Goal: Task Accomplishment & Management: Manage account settings

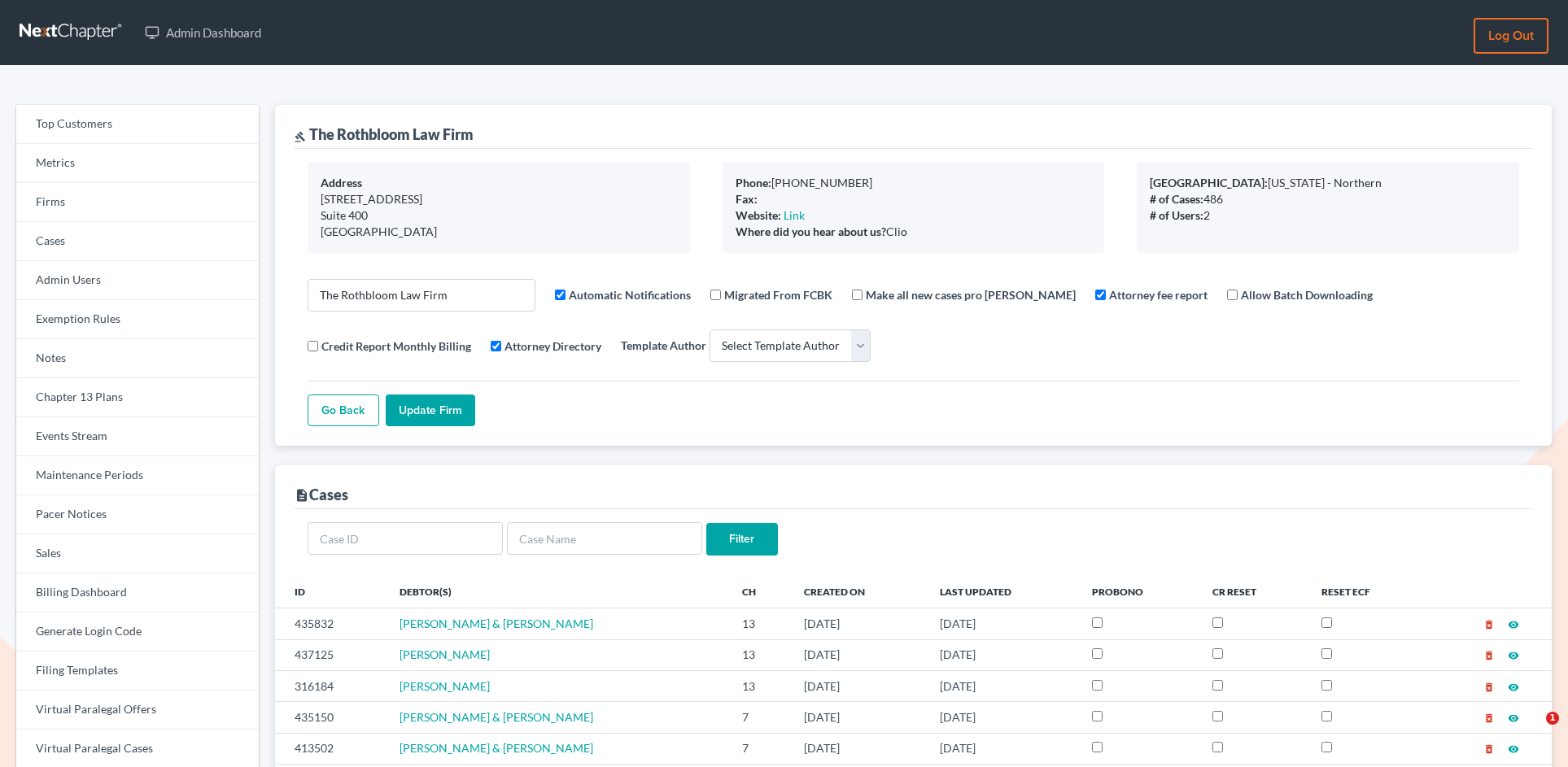
select select
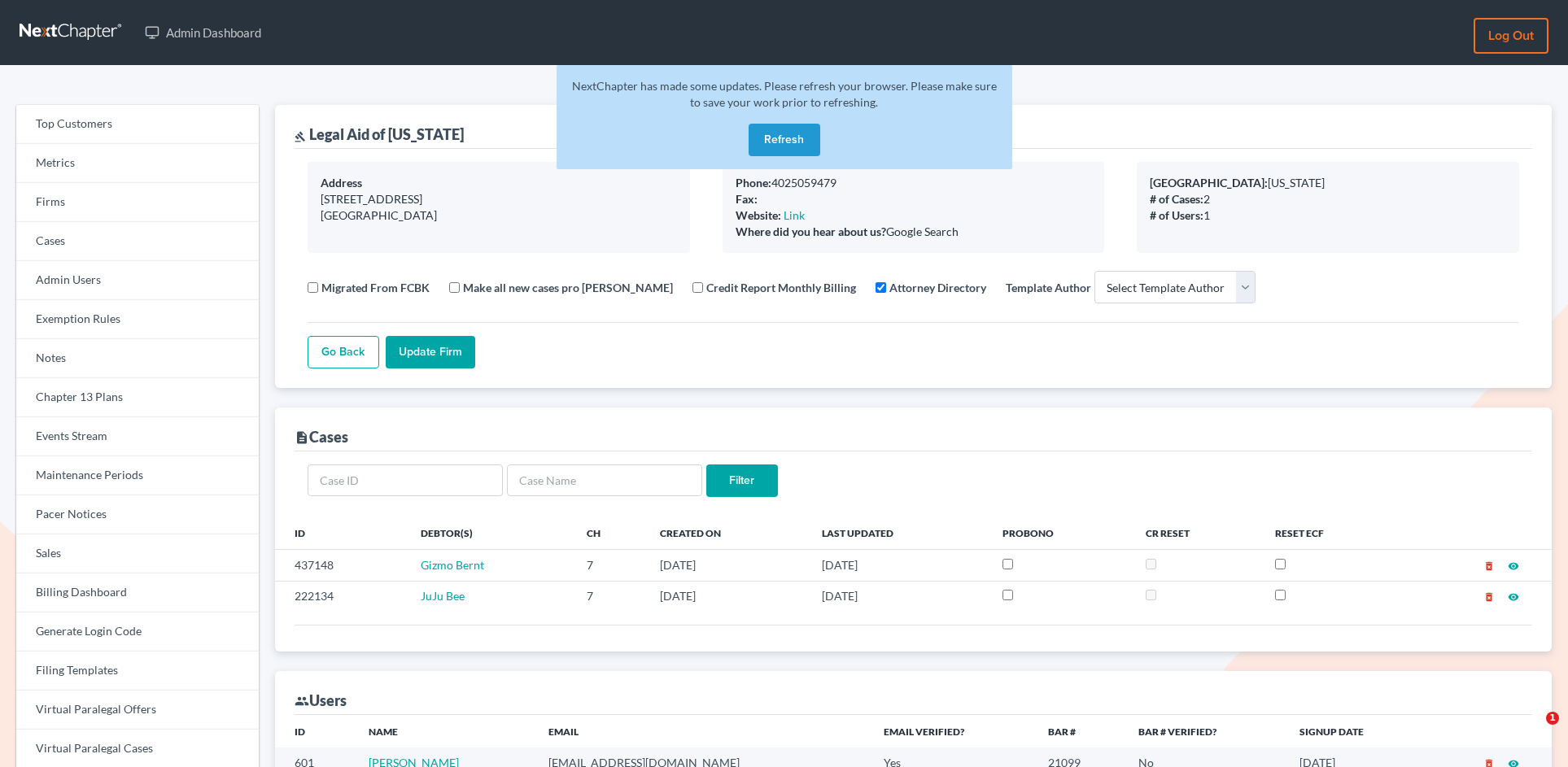
select select
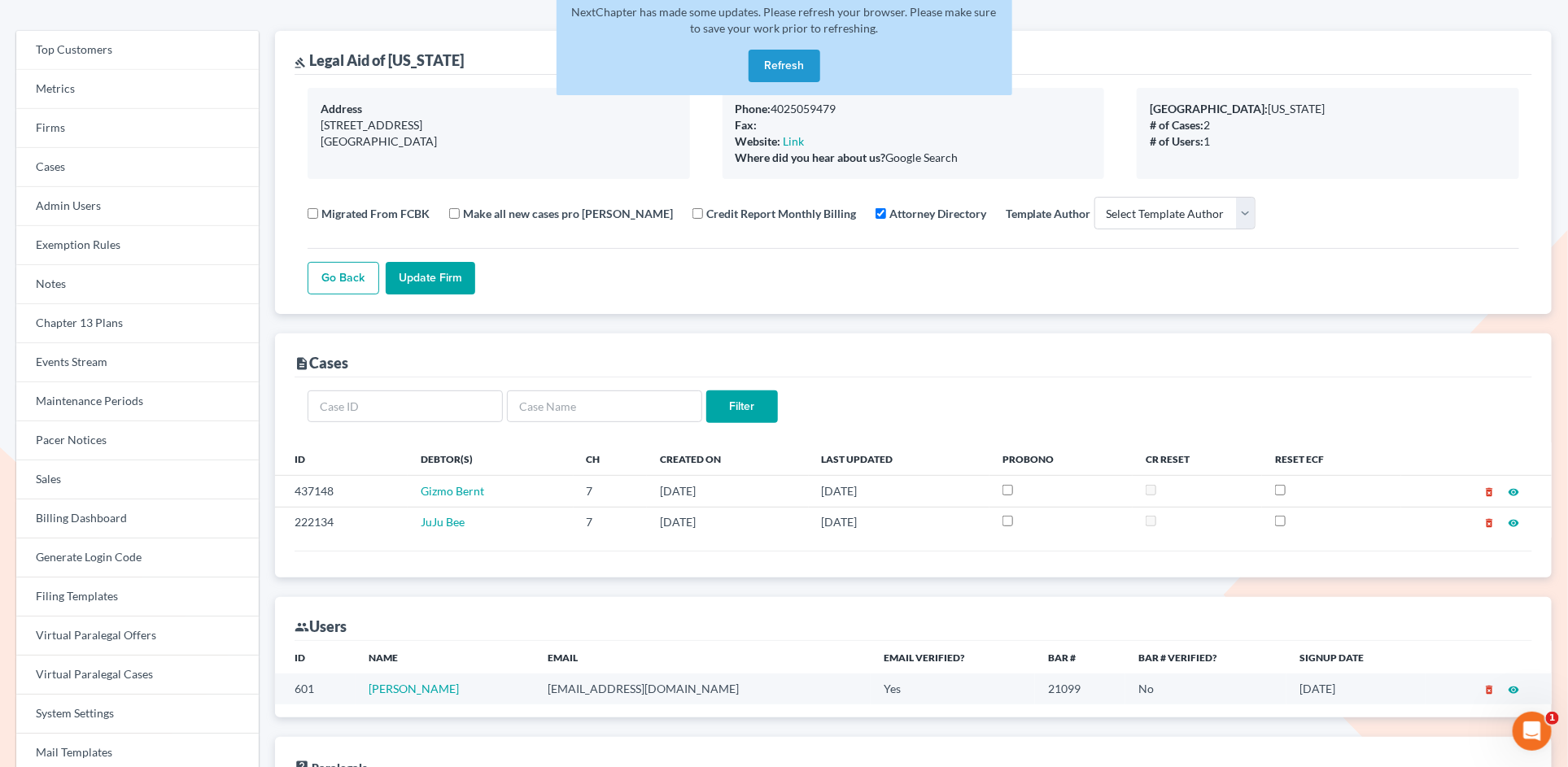
scroll to position [51, 0]
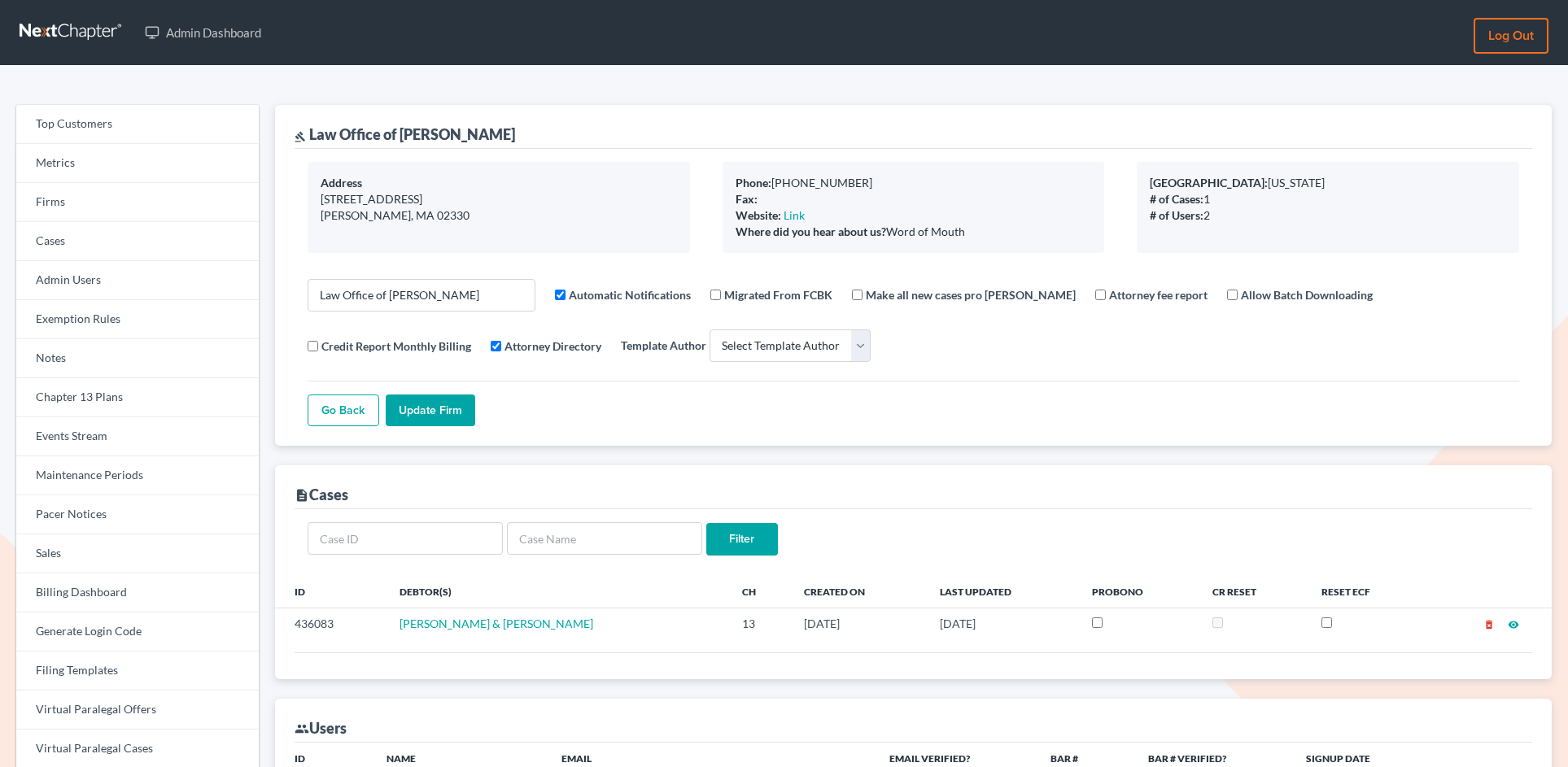
select select
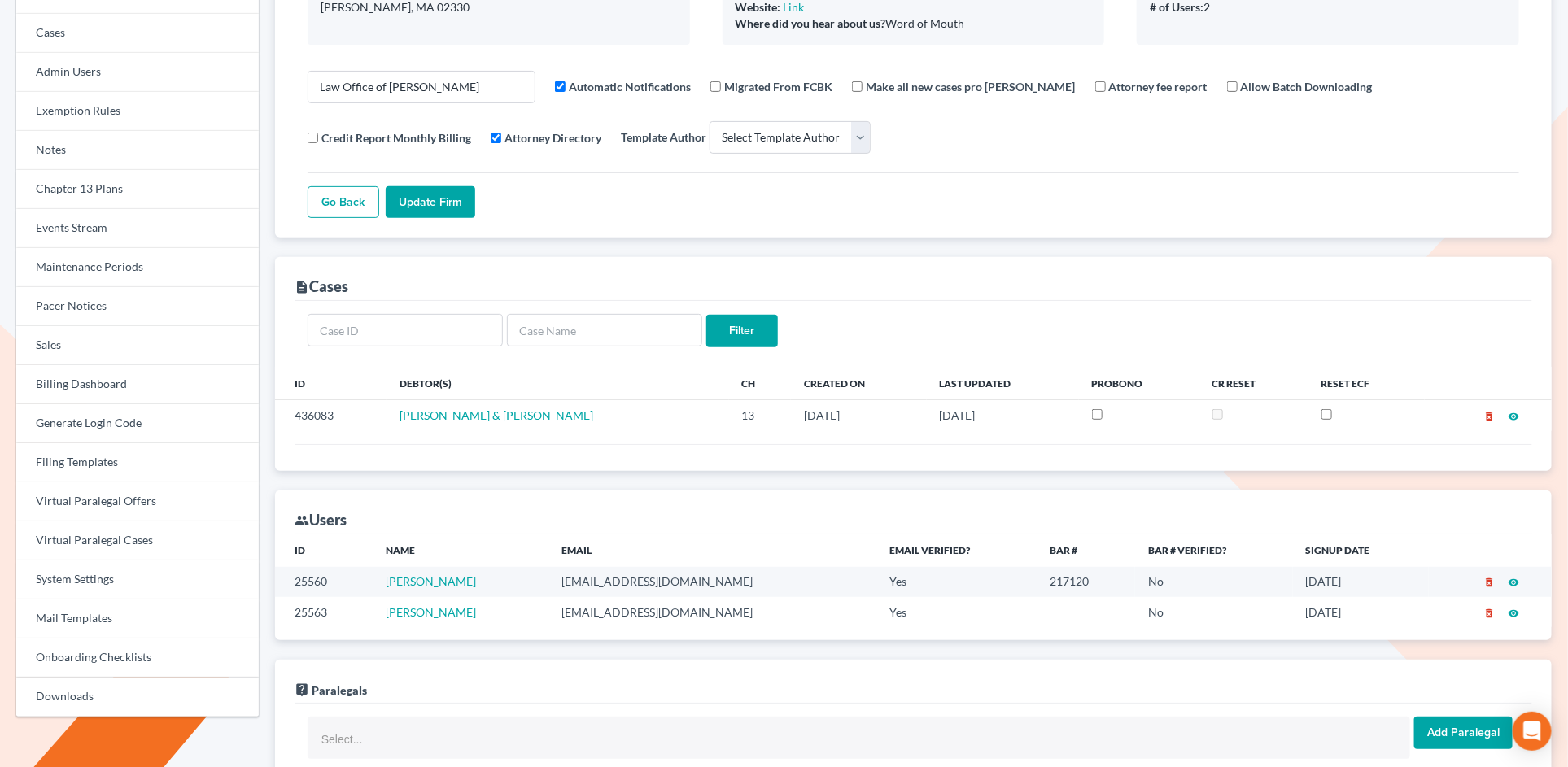
scroll to position [209, 0]
click at [640, 581] on td "[EMAIL_ADDRESS][DOMAIN_NAME]" at bounding box center [712, 581] width 328 height 30
click at [640, 581] on td "lhale@halelaw.net" at bounding box center [712, 581] width 328 height 30
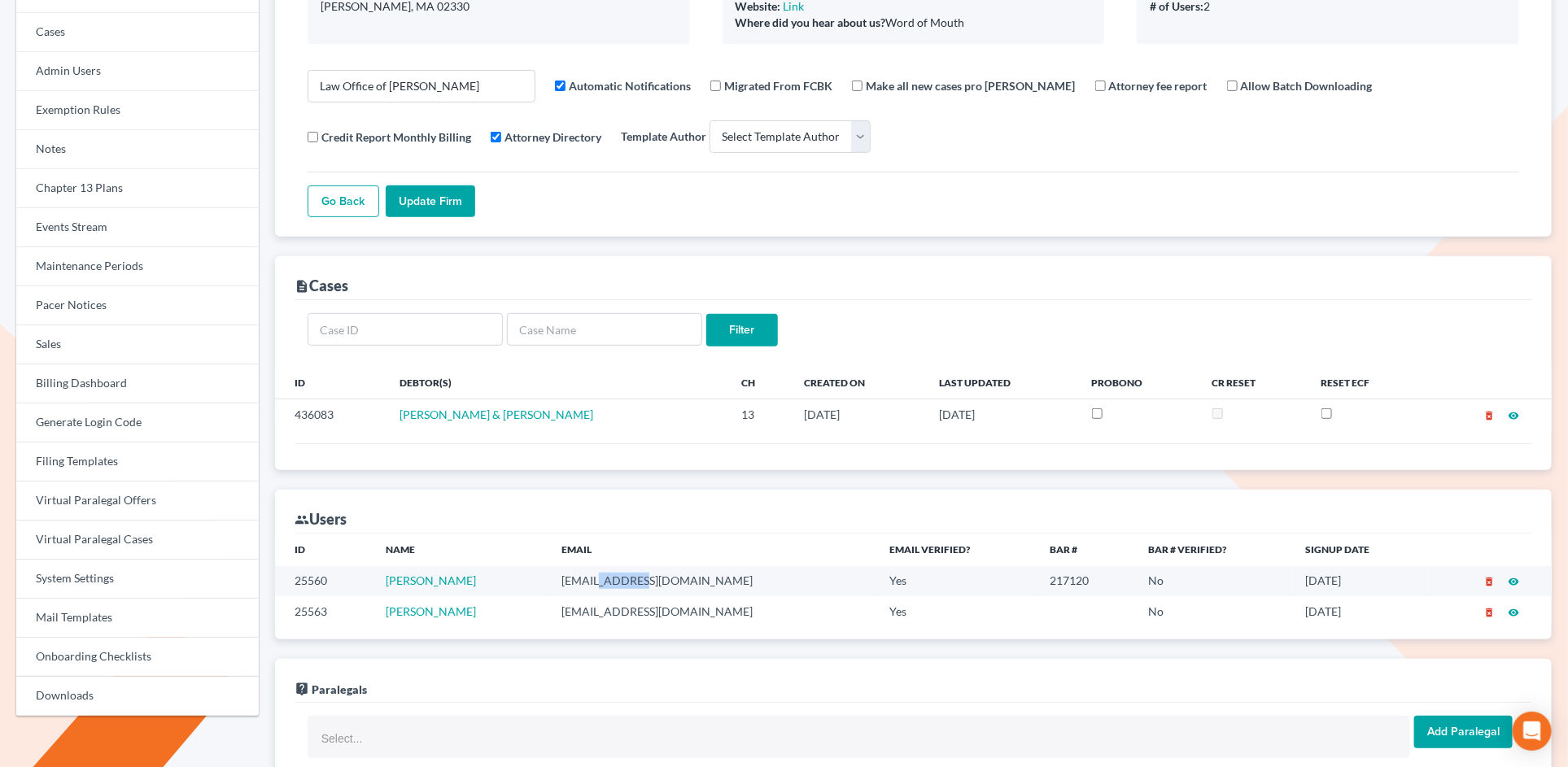
click at [640, 581] on td "lhale@halelaw.net" at bounding box center [712, 581] width 328 height 30
